Goal: Find specific page/section

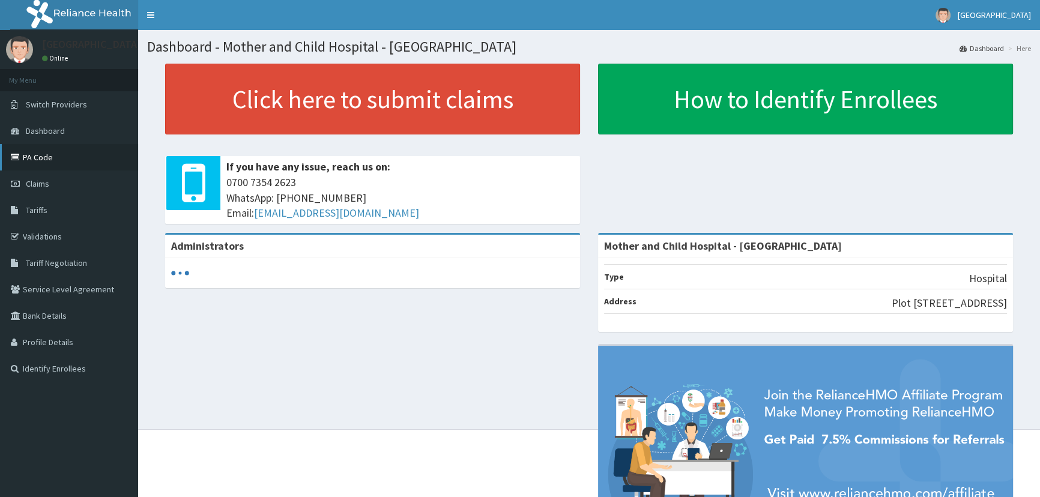
click at [37, 154] on link "PA Code" at bounding box center [69, 157] width 138 height 26
click at [47, 159] on link "PA Code" at bounding box center [69, 157] width 138 height 26
